Goal: Register for event/course

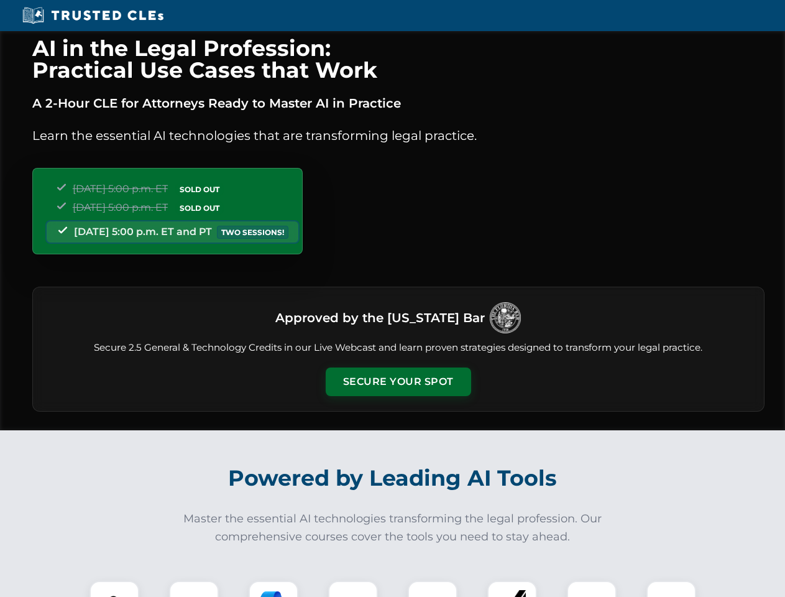
click at [398, 382] on button "Secure Your Spot" at bounding box center [398, 381] width 145 height 29
click at [114, 589] on img at bounding box center [114, 606] width 36 height 36
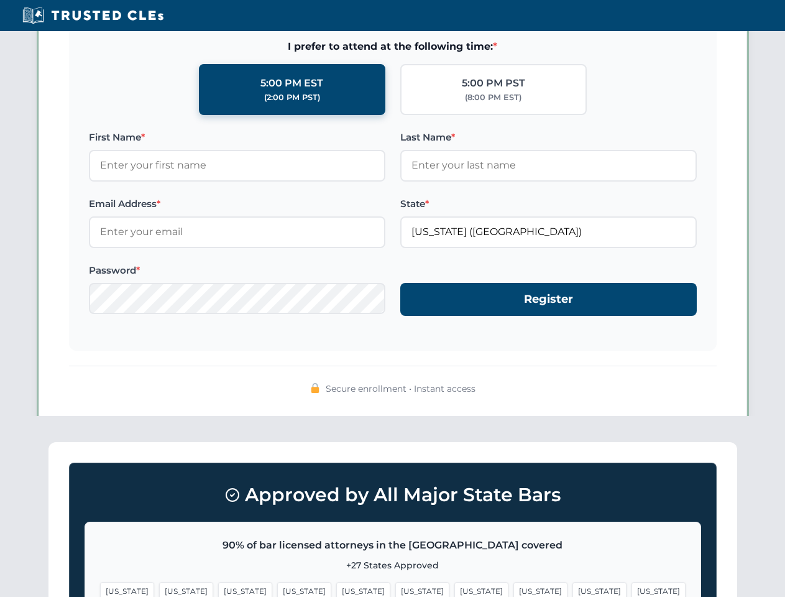
click at [454, 589] on span "[US_STATE]" at bounding box center [481, 591] width 54 height 18
click at [573, 589] on span "[US_STATE]" at bounding box center [600, 591] width 54 height 18
